Goal: Transaction & Acquisition: Purchase product/service

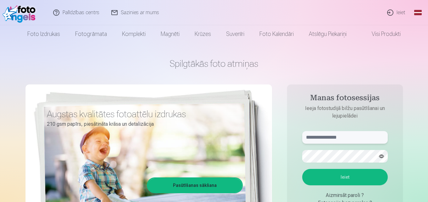
click at [346, 137] on input "text" at bounding box center [345, 137] width 86 height 13
type input "**********"
click at [348, 176] on button "Ieiet" at bounding box center [345, 177] width 86 height 16
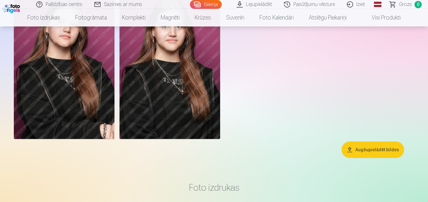
scroll to position [2322, 0]
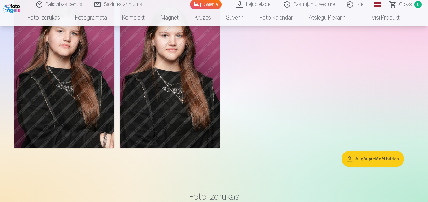
click at [378, 159] on button "Augšupielādēt bildes" at bounding box center [372, 158] width 63 height 16
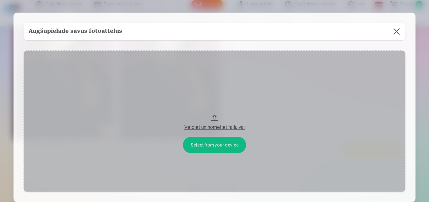
click at [397, 30] on button at bounding box center [397, 32] width 18 height 18
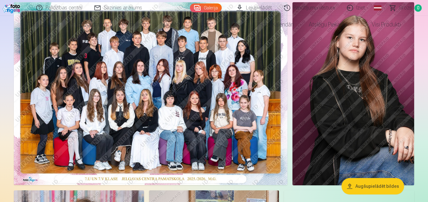
scroll to position [0, 0]
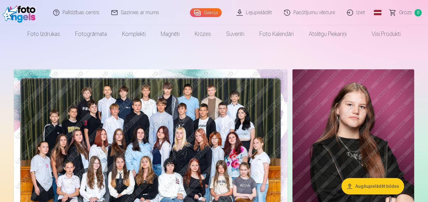
click at [264, 11] on link "Lejupielādēt" at bounding box center [254, 12] width 47 height 25
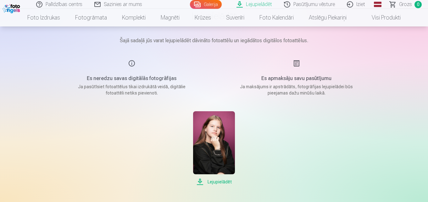
scroll to position [101, 0]
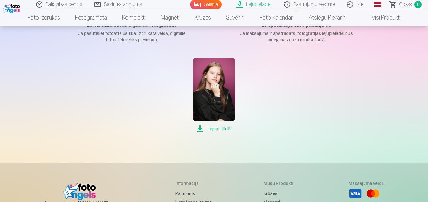
click at [223, 126] on span "Lejupielādēt" at bounding box center [214, 128] width 42 height 8
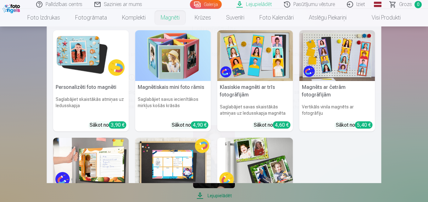
scroll to position [0, 0]
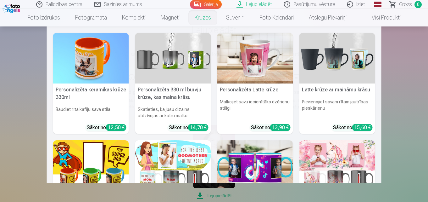
click at [206, 17] on link "Krūzes" at bounding box center [202, 18] width 31 height 18
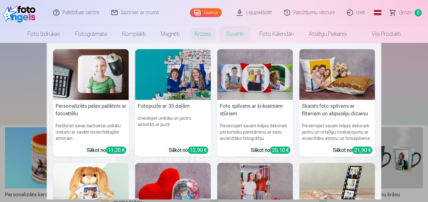
click at [231, 33] on link "Suvenīri" at bounding box center [234, 34] width 33 height 18
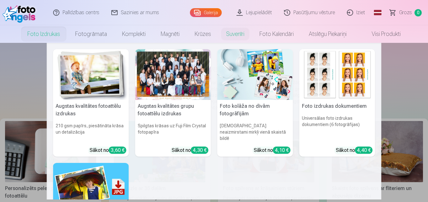
click at [49, 30] on link "Foto izdrukas" at bounding box center [44, 34] width 48 height 18
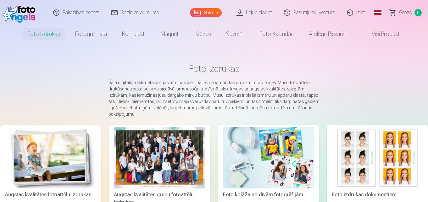
click at [271, 153] on img at bounding box center [268, 157] width 91 height 61
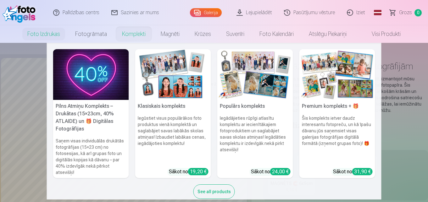
click at [135, 35] on link "Komplekti" at bounding box center [133, 34] width 39 height 18
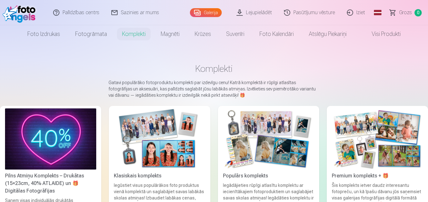
click at [197, 138] on img at bounding box center [159, 138] width 91 height 61
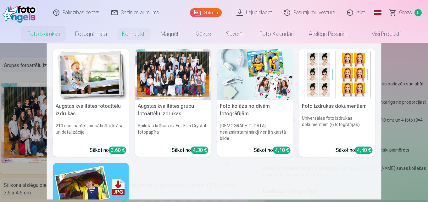
click at [50, 32] on link "Foto izdrukas" at bounding box center [44, 34] width 48 height 18
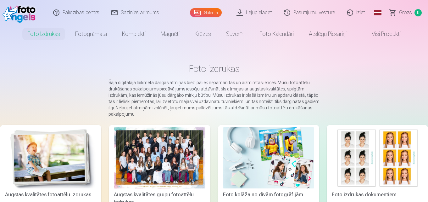
click at [217, 12] on link "Galerija" at bounding box center [206, 12] width 32 height 9
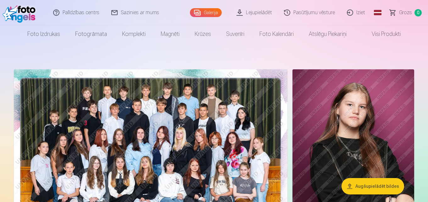
click at [313, 12] on link "Pasūtījumu vēsture" at bounding box center [309, 12] width 63 height 25
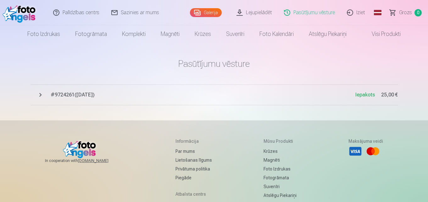
click at [69, 93] on span "# 9724261 ( 5.10.2025 )" at bounding box center [203, 95] width 305 height 8
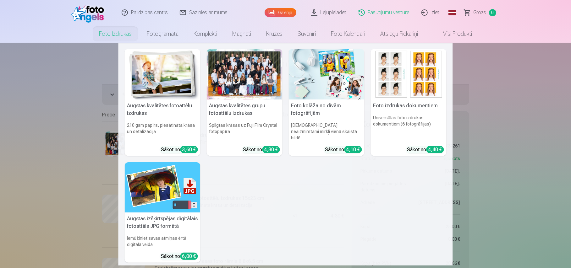
click at [117, 35] on link "Foto izdrukas" at bounding box center [115, 34] width 48 height 18
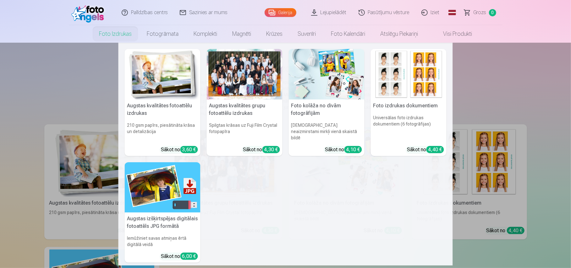
click at [124, 31] on link "Foto izdrukas" at bounding box center [115, 34] width 48 height 18
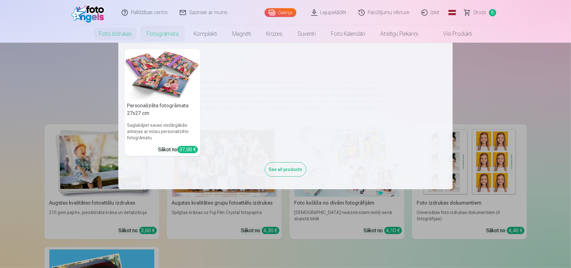
click at [428, 86] on nav "Personalizēta fotogrāmata 27x27 cm Saglabājiet savas visdārgākās atmiņas ar mūs…" at bounding box center [285, 116] width 571 height 147
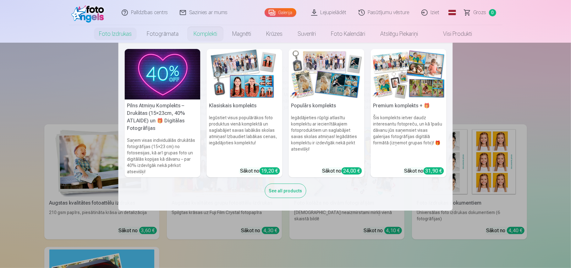
click at [205, 33] on link "Komplekti" at bounding box center [205, 34] width 39 height 18
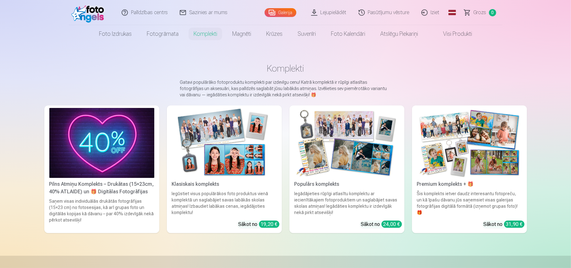
click at [428, 183] on div "Premium komplekts + 🎁" at bounding box center [470, 185] width 110 height 8
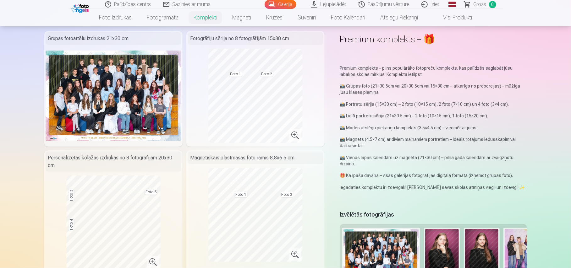
scroll to position [49, 0]
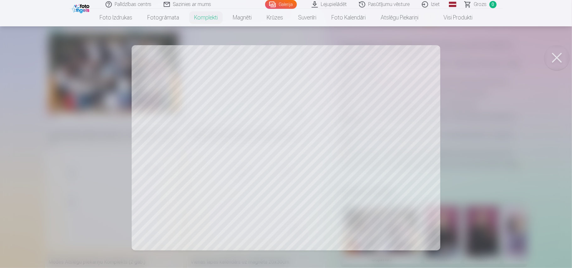
drag, startPoint x: 376, startPoint y: 144, endPoint x: 377, endPoint y: 154, distance: 10.1
click at [377, 154] on div at bounding box center [286, 134] width 572 height 268
drag, startPoint x: 288, startPoint y: 147, endPoint x: 290, endPoint y: 130, distance: 17.0
click at [290, 130] on div at bounding box center [286, 134] width 572 height 268
click at [428, 53] on button at bounding box center [557, 57] width 25 height 25
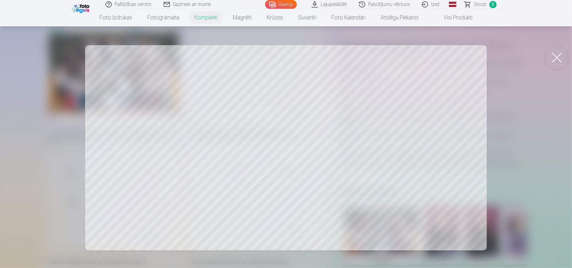
click at [428, 53] on button at bounding box center [557, 57] width 25 height 25
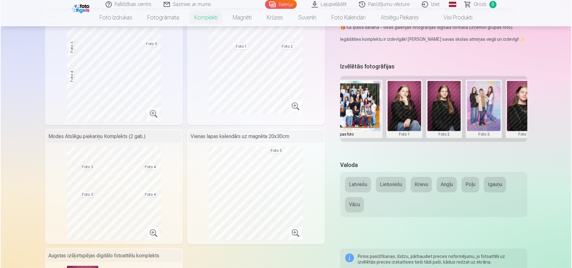
scroll to position [0, 90]
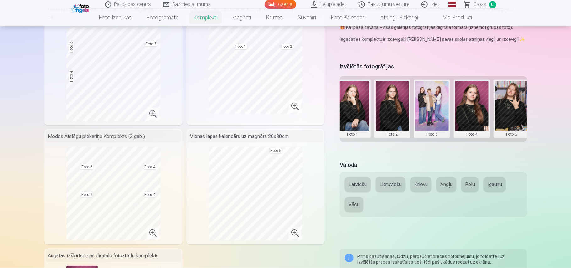
click at [428, 97] on button at bounding box center [432, 109] width 34 height 56
click at [270, 170] on div at bounding box center [285, 134] width 571 height 268
click at [428, 98] on button at bounding box center [512, 109] width 34 height 56
click at [428, 107] on button "Nomainiet foto" at bounding box center [511, 109] width 51 height 18
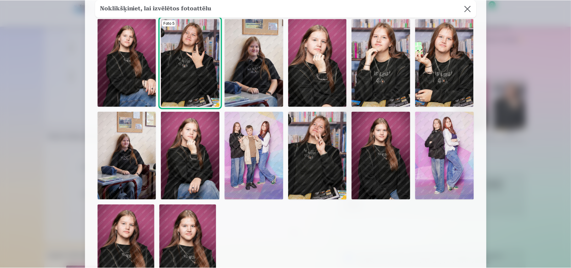
scroll to position [33, 0]
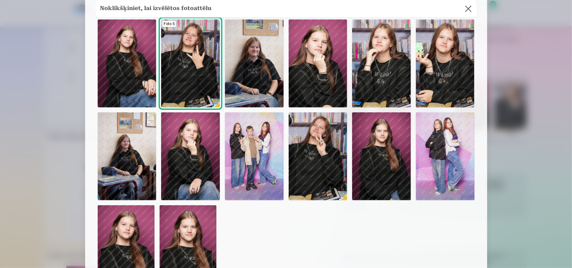
click at [428, 150] on div at bounding box center [286, 134] width 572 height 268
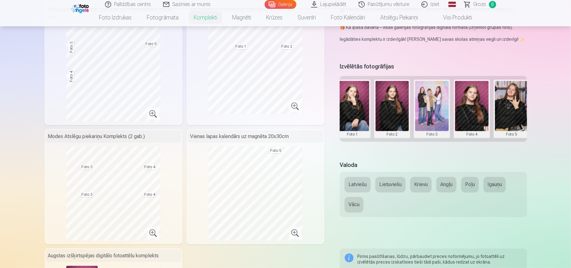
click at [395, 99] on button at bounding box center [393, 109] width 34 height 56
click at [395, 108] on button "Nomainiet foto" at bounding box center [392, 109] width 51 height 18
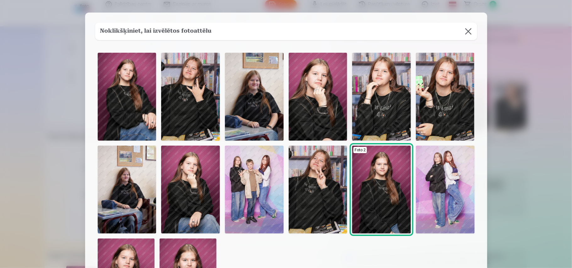
click at [428, 157] on div at bounding box center [286, 134] width 572 height 268
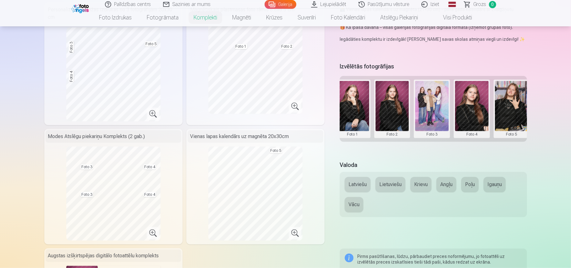
click at [428, 99] on button at bounding box center [512, 109] width 34 height 56
click at [428, 108] on button "Nomainiet foto" at bounding box center [511, 109] width 51 height 18
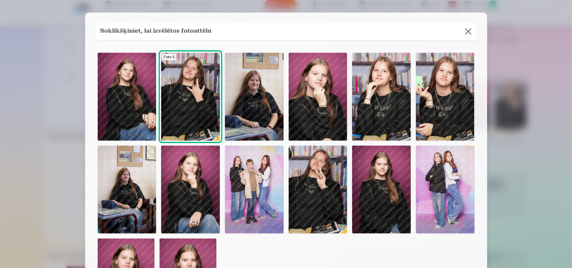
click at [128, 83] on img at bounding box center [127, 97] width 59 height 88
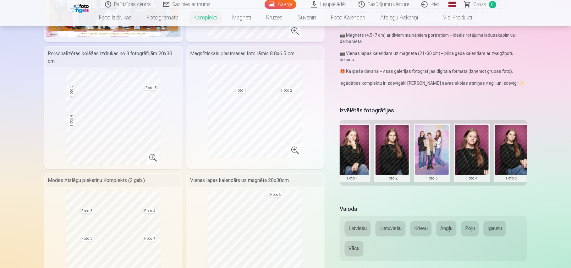
scroll to position [152, 0]
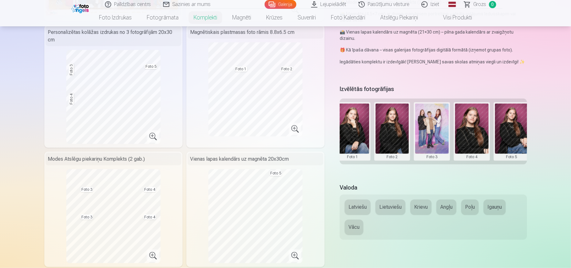
click at [428, 125] on button at bounding box center [472, 132] width 34 height 56
click at [428, 131] on button "Nomainiet foto" at bounding box center [471, 132] width 51 height 18
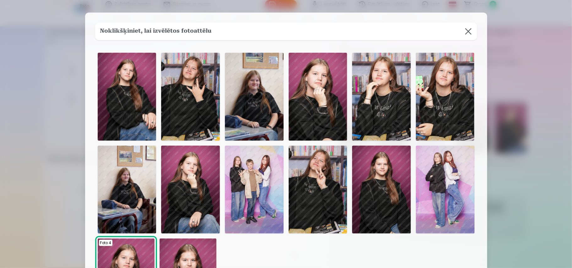
click at [195, 86] on img at bounding box center [190, 97] width 59 height 88
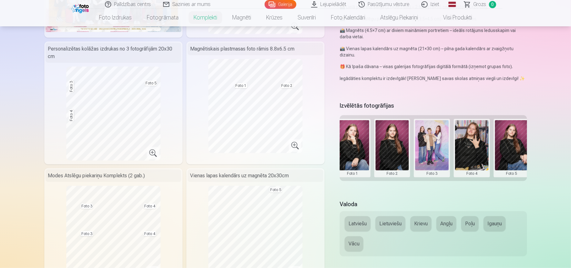
scroll to position [134, 0]
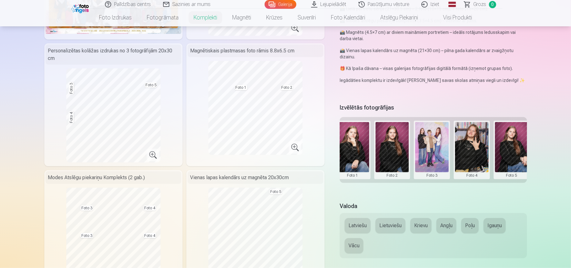
click at [428, 145] on button at bounding box center [512, 150] width 34 height 56
click at [428, 150] on button "Nomainiet foto" at bounding box center [511, 150] width 51 height 18
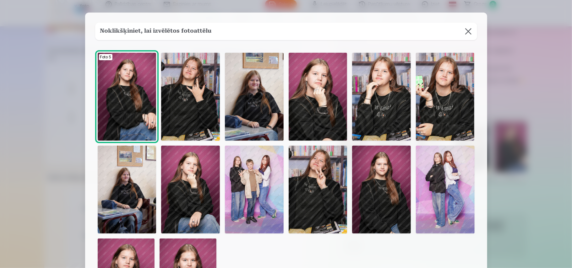
click at [199, 168] on img at bounding box center [190, 190] width 59 height 88
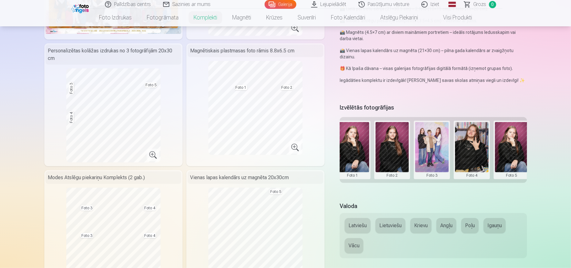
click at [428, 128] on button at bounding box center [512, 150] width 34 height 56
click at [428, 146] on button "Nomainiet foto" at bounding box center [511, 150] width 51 height 18
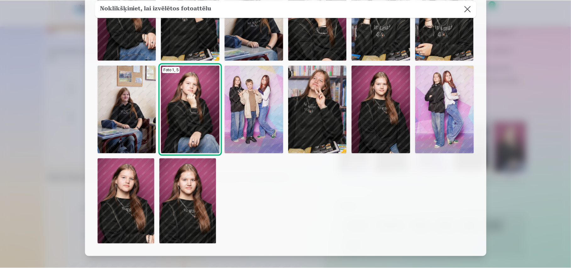
scroll to position [78, 0]
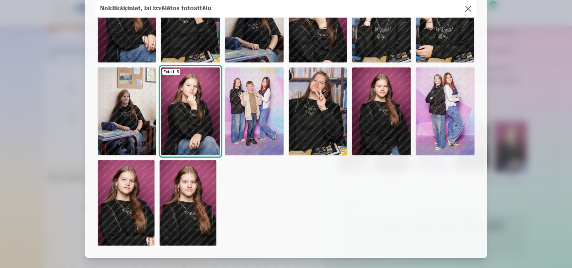
click at [386, 87] on img at bounding box center [381, 112] width 59 height 88
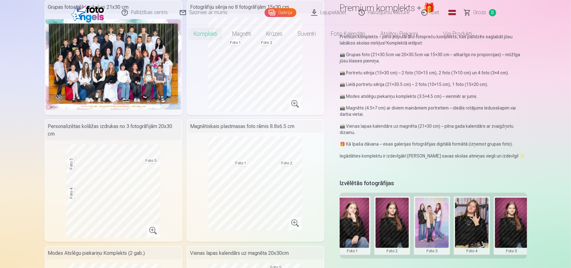
scroll to position [0, 0]
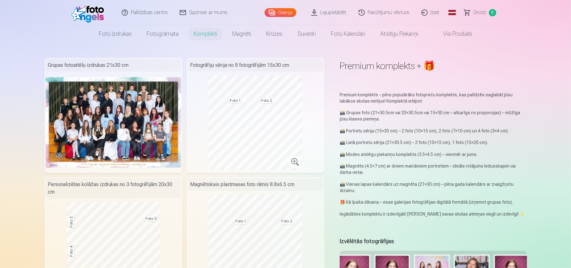
click at [428, 12] on span "Grozs" at bounding box center [480, 13] width 13 height 8
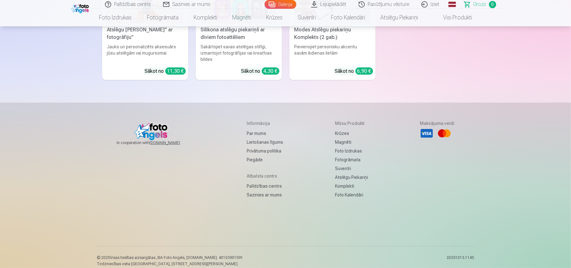
scroll to position [1909, 0]
click at [262, 181] on link "Palīdzības centrs" at bounding box center [265, 185] width 36 height 9
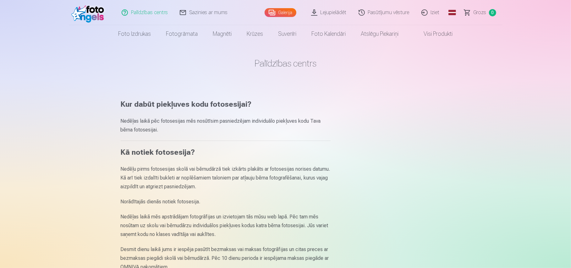
click at [289, 10] on link "Galerija" at bounding box center [281, 12] width 32 height 9
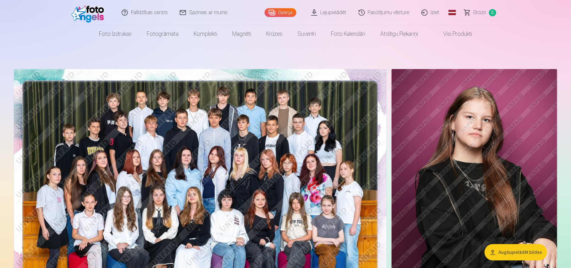
click at [334, 13] on link "Lejupielādēt" at bounding box center [329, 12] width 47 height 25
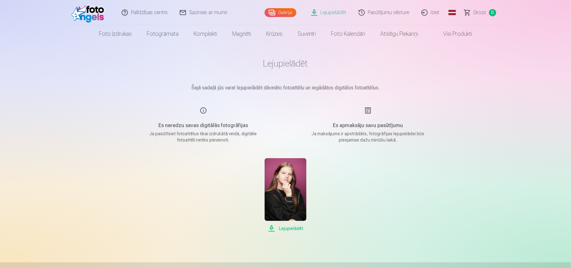
click at [287, 9] on link "Galerija" at bounding box center [281, 12] width 32 height 9
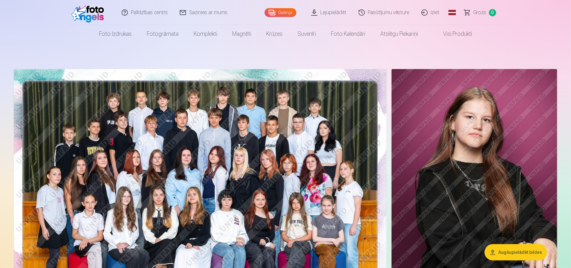
click at [438, 10] on link "Iziet" at bounding box center [431, 12] width 30 height 25
